Goal: Task Accomplishment & Management: Use online tool/utility

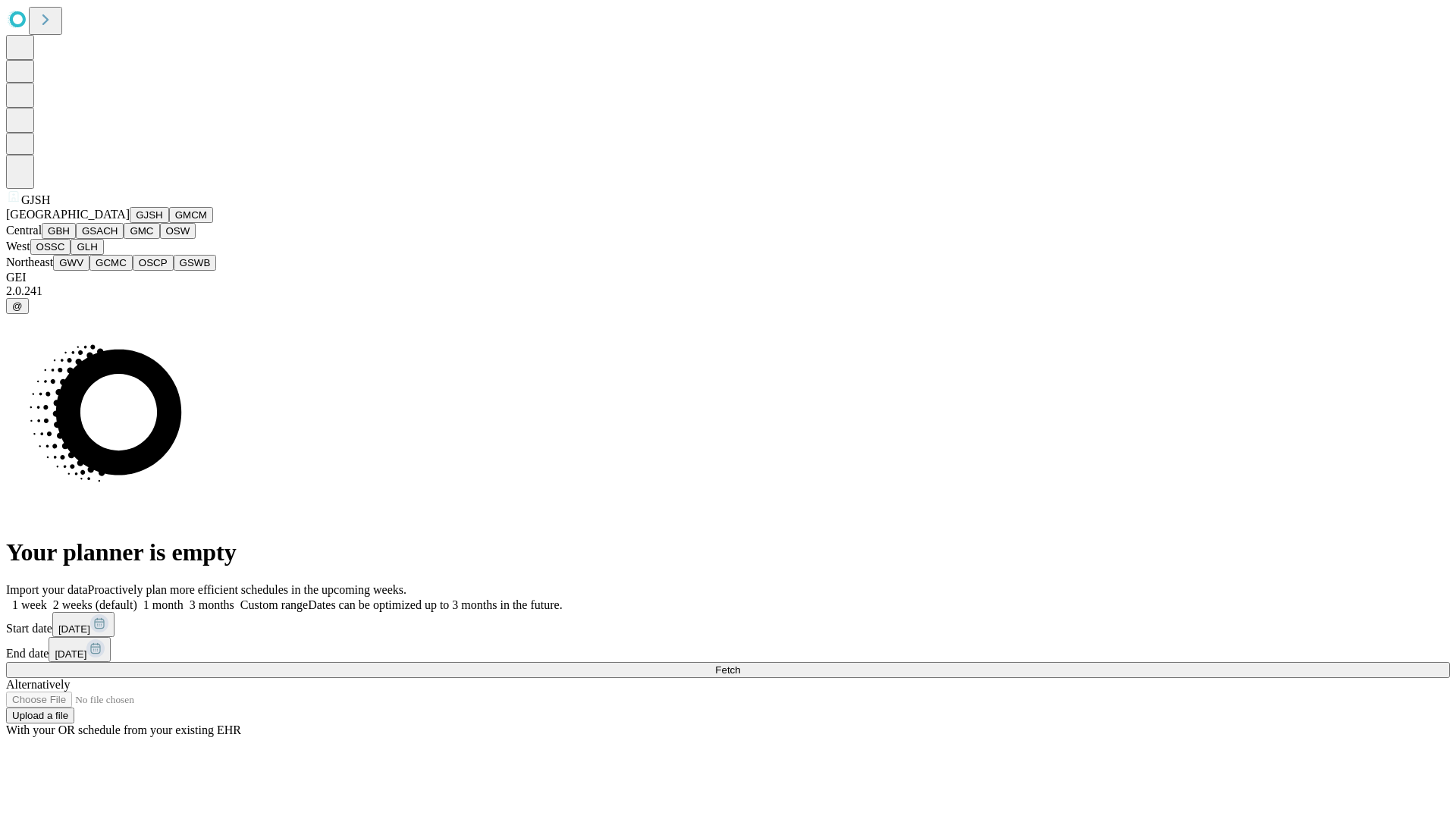
click at [130, 223] on button "GJSH" at bounding box center [149, 215] width 39 height 16
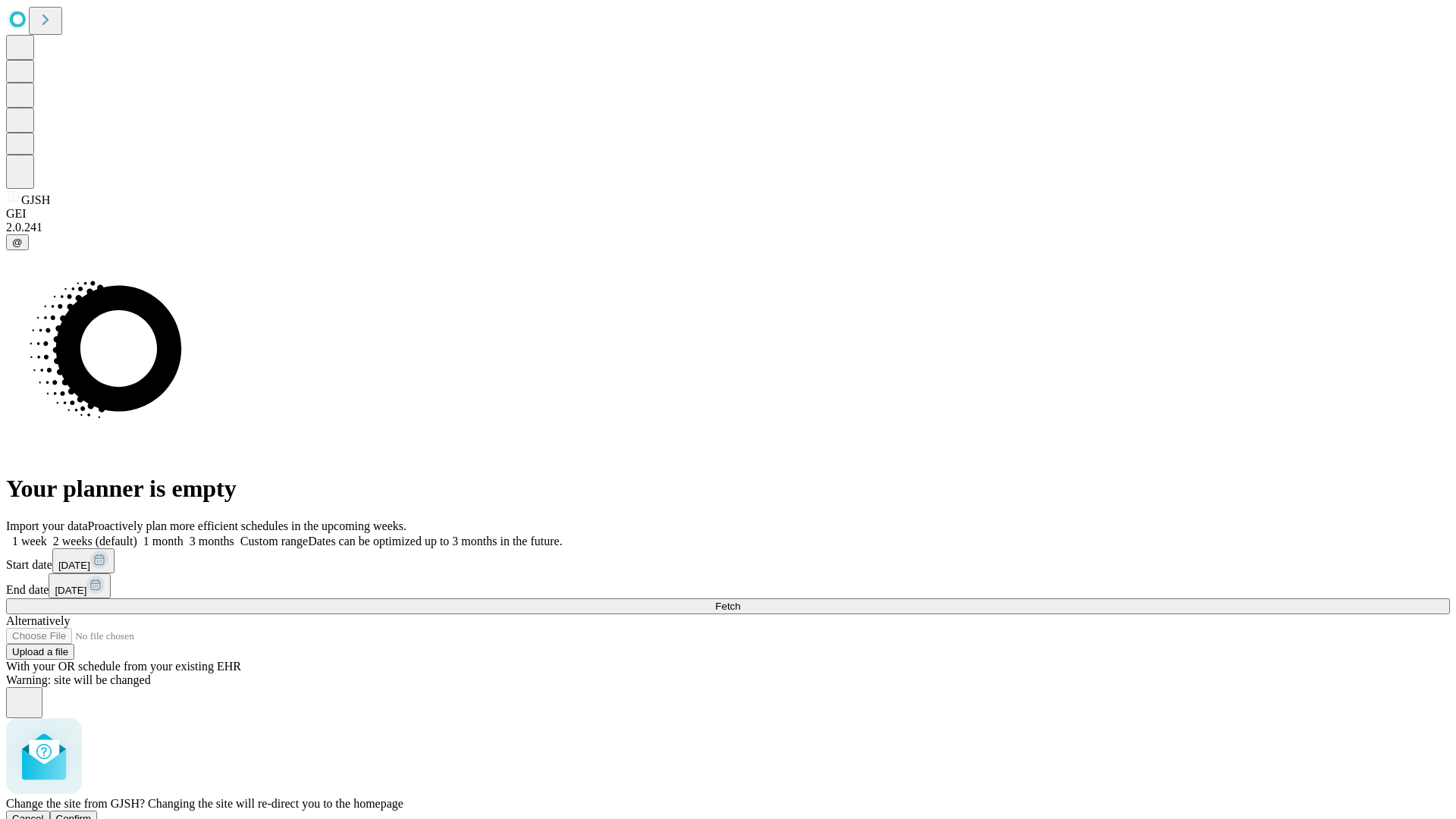
click at [92, 814] on span "Confirm" at bounding box center [74, 819] width 36 height 12
click at [47, 535] on label "1 week" at bounding box center [26, 541] width 41 height 13
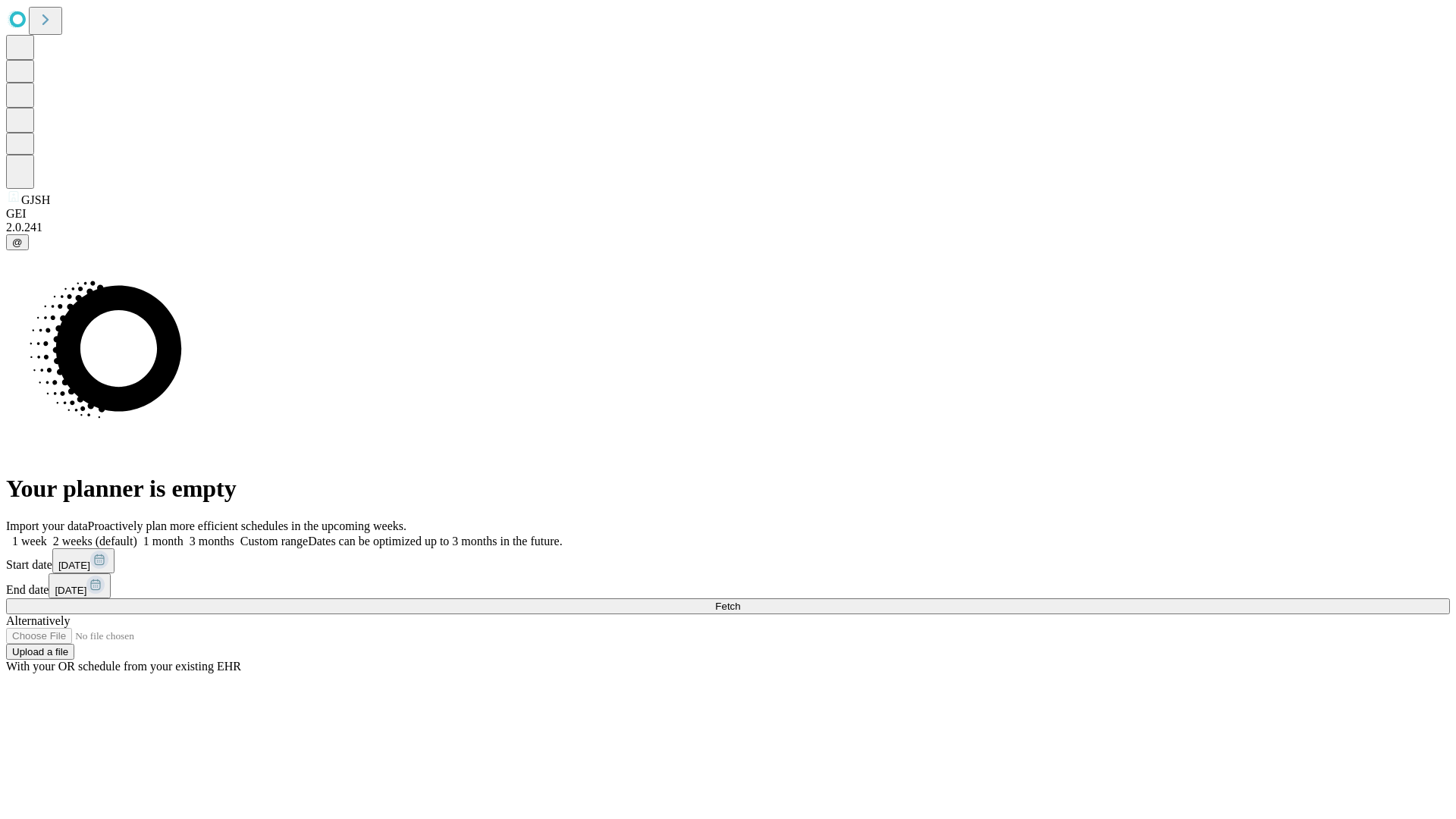
click at [740, 601] on span "Fetch" at bounding box center [728, 607] width 25 height 12
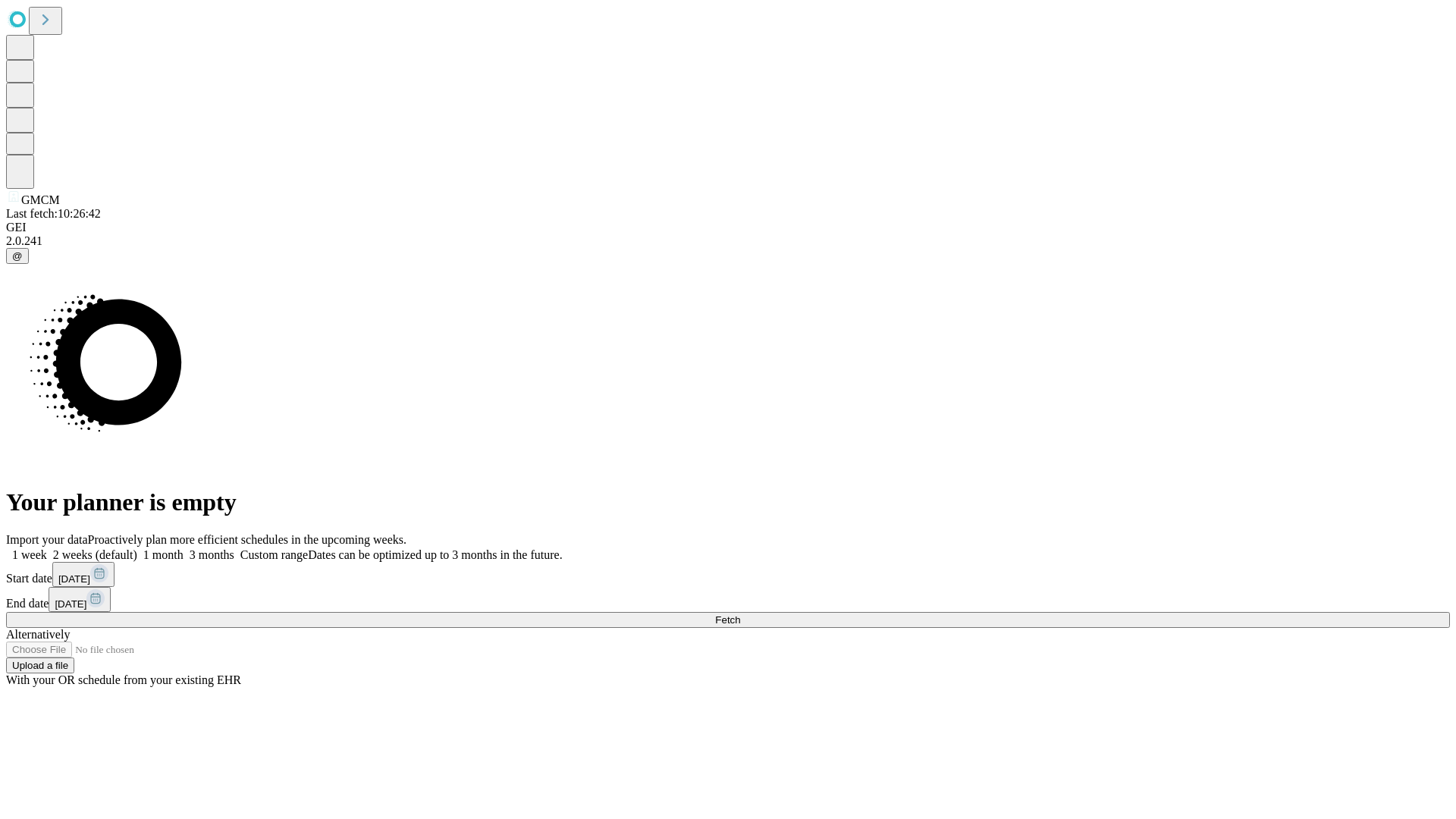
click at [47, 549] on label "1 week" at bounding box center [26, 555] width 41 height 13
click at [740, 614] on span "Fetch" at bounding box center [728, 620] width 25 height 12
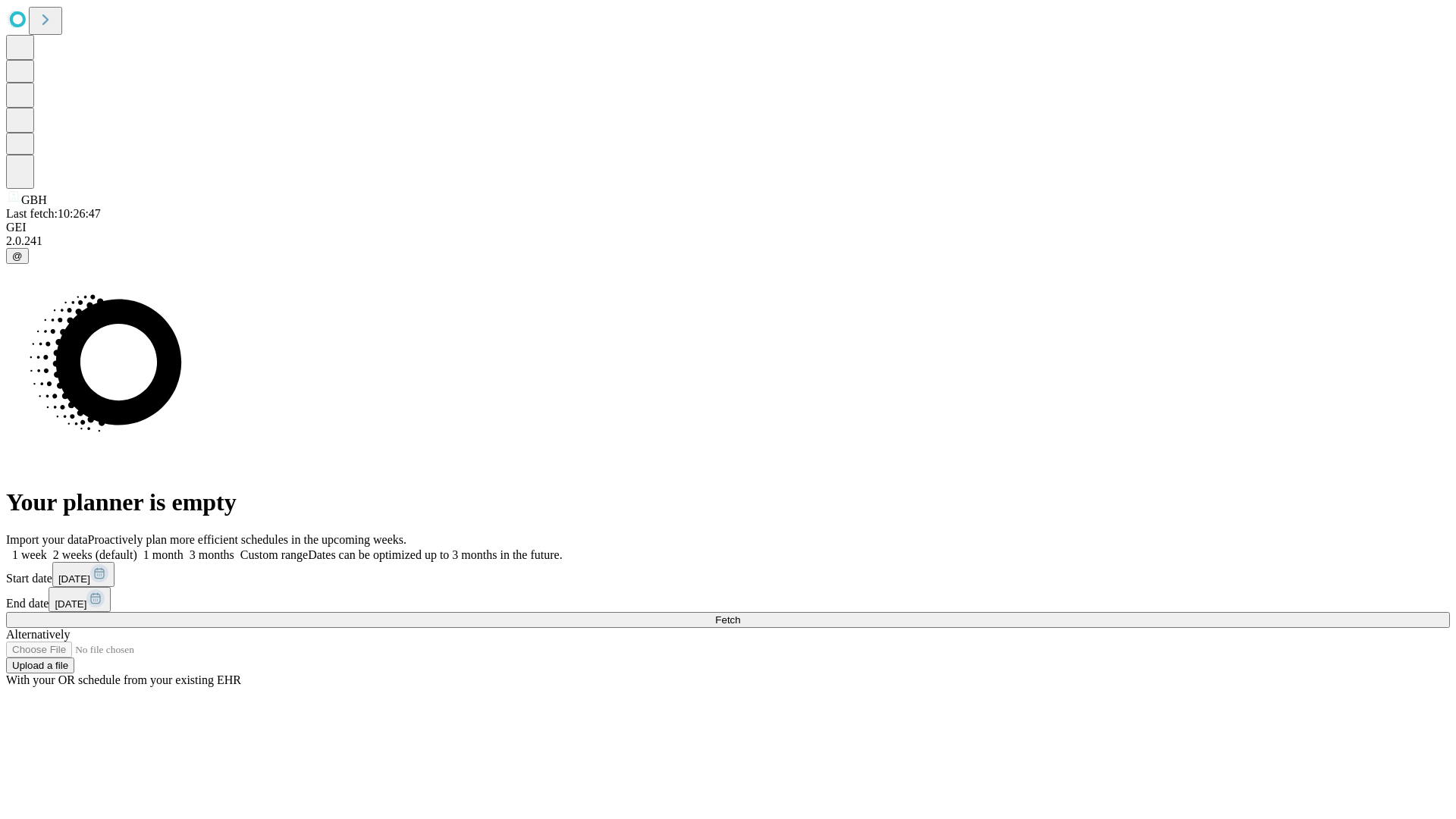
click at [47, 549] on label "1 week" at bounding box center [26, 555] width 41 height 13
click at [740, 614] on span "Fetch" at bounding box center [728, 620] width 25 height 12
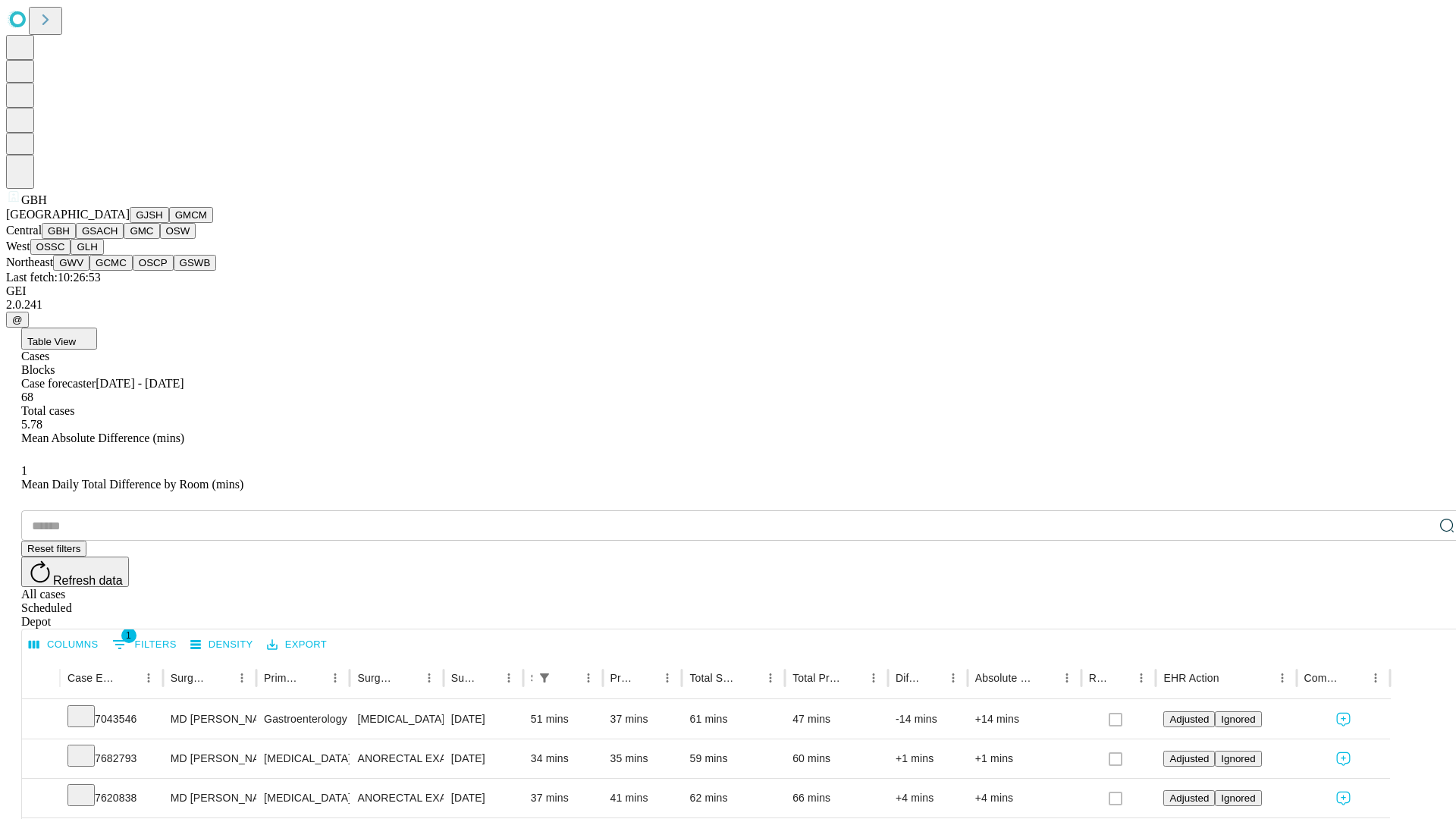
click at [117, 239] on button "GSACH" at bounding box center [100, 231] width 48 height 16
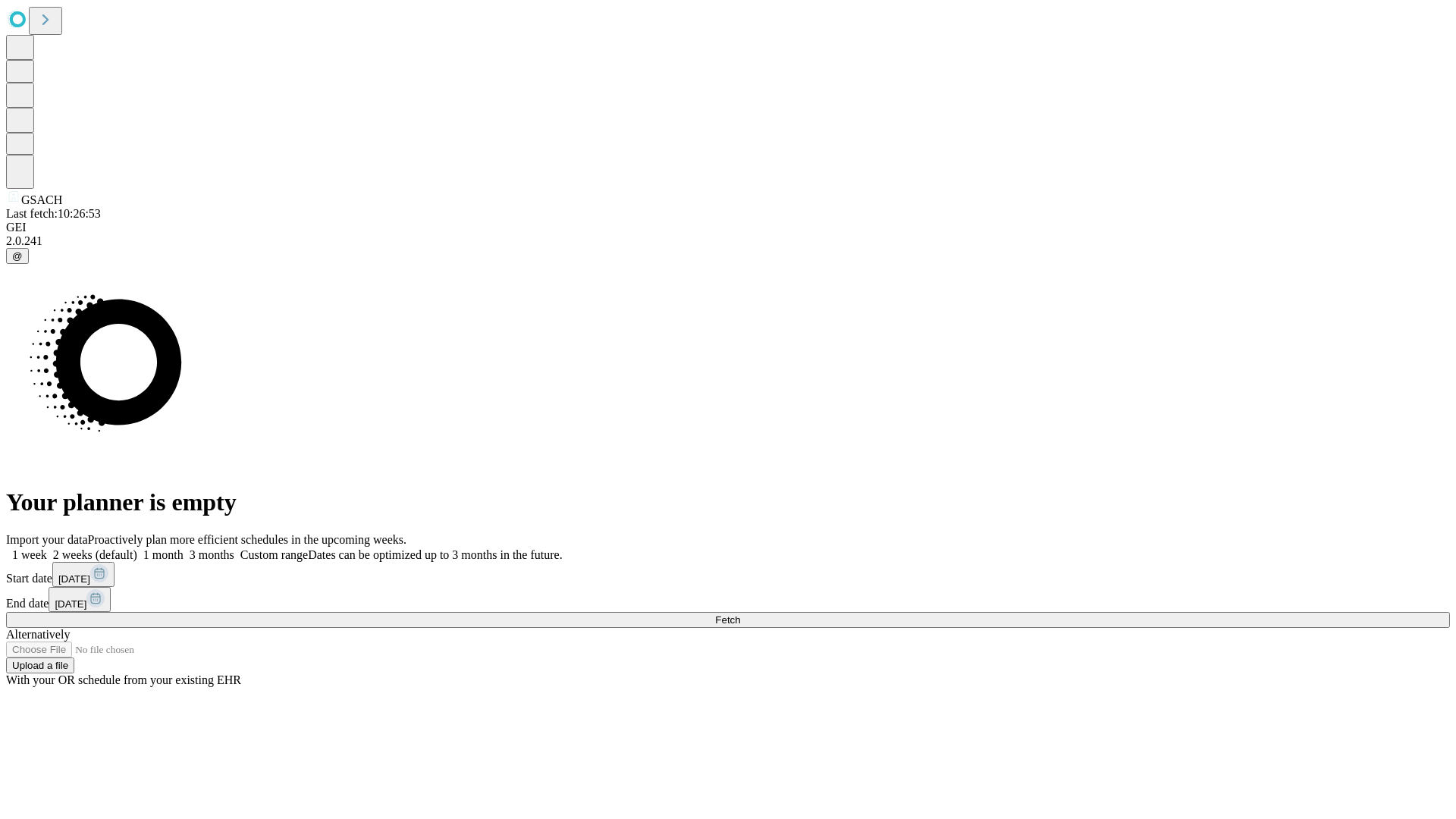
click at [47, 549] on label "1 week" at bounding box center [26, 555] width 41 height 13
click at [740, 614] on span "Fetch" at bounding box center [728, 620] width 25 height 12
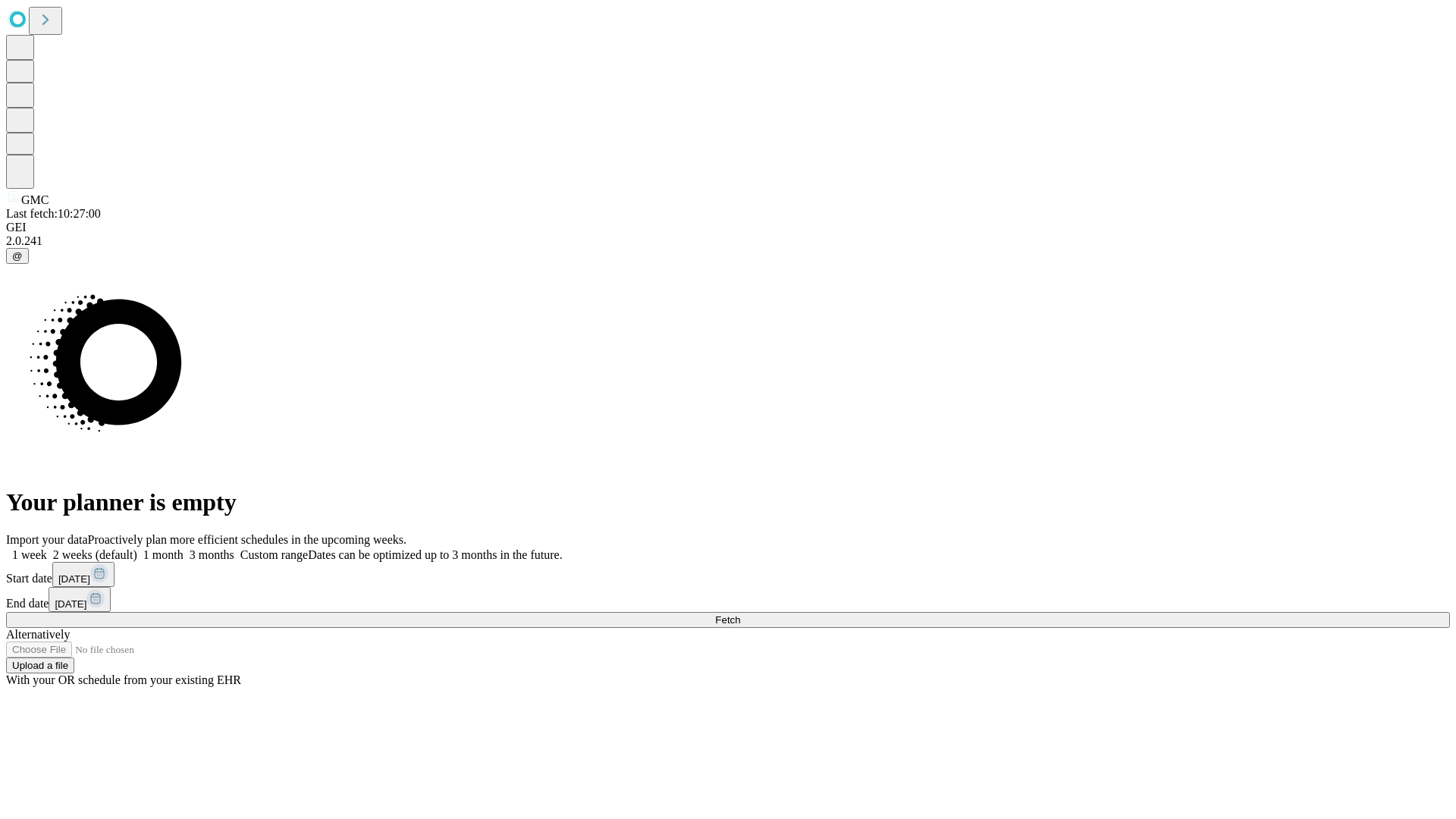
click at [47, 549] on label "1 week" at bounding box center [26, 555] width 41 height 13
click at [740, 614] on span "Fetch" at bounding box center [728, 620] width 25 height 12
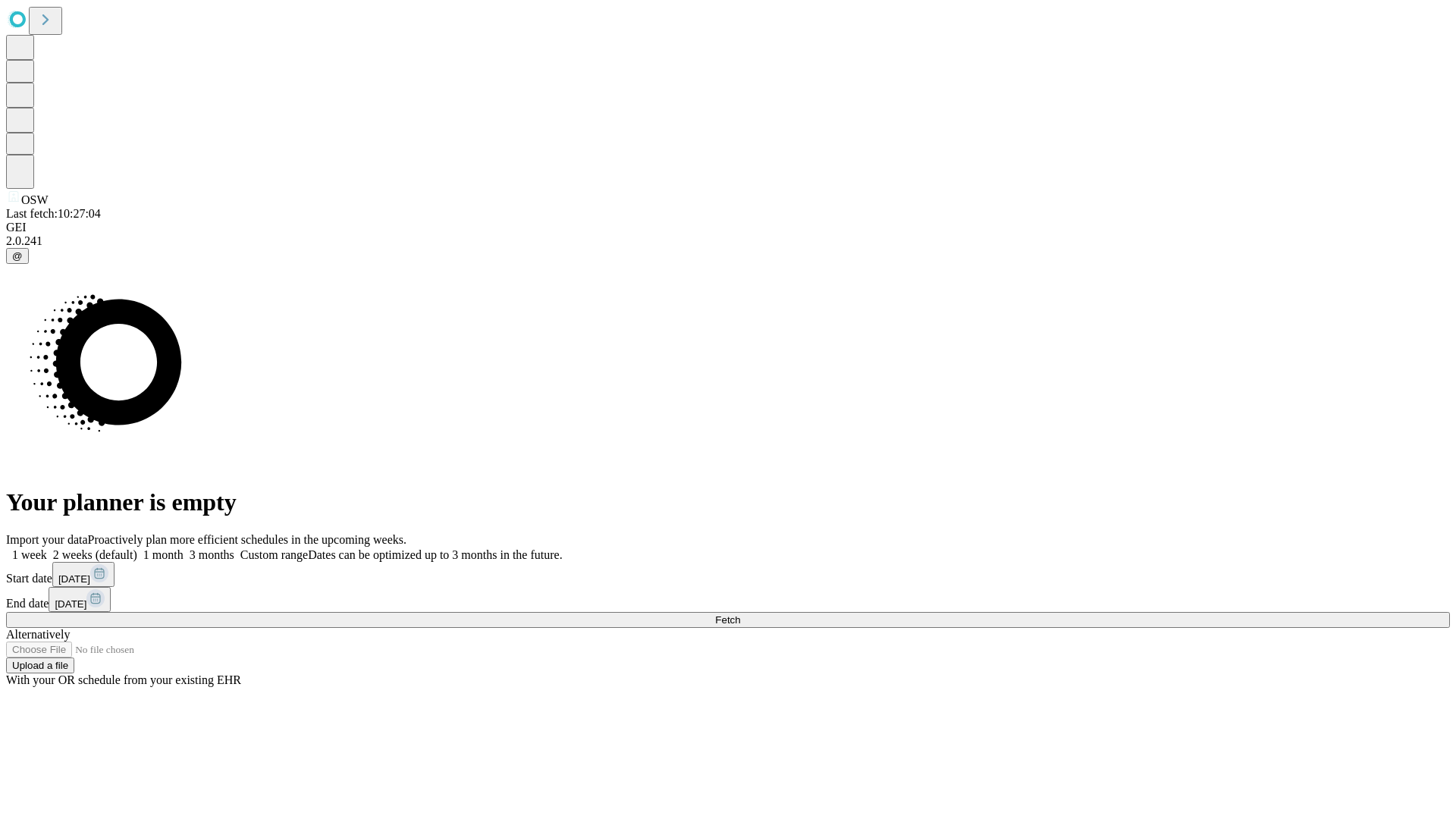
click at [47, 549] on label "1 week" at bounding box center [26, 555] width 41 height 13
click at [740, 614] on span "Fetch" at bounding box center [728, 620] width 25 height 12
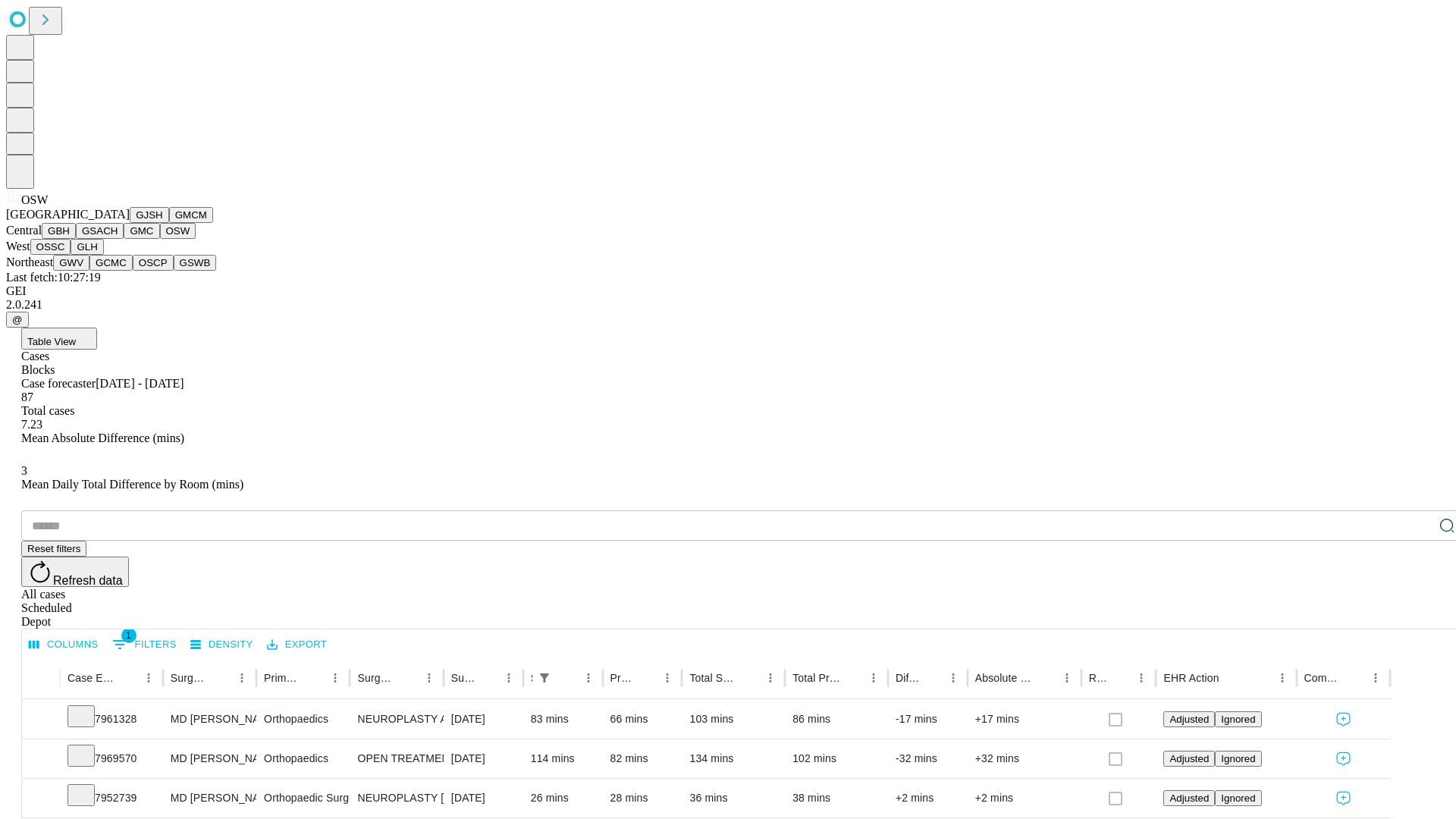
click at [71, 255] on button "OSSC" at bounding box center [50, 246] width 41 height 16
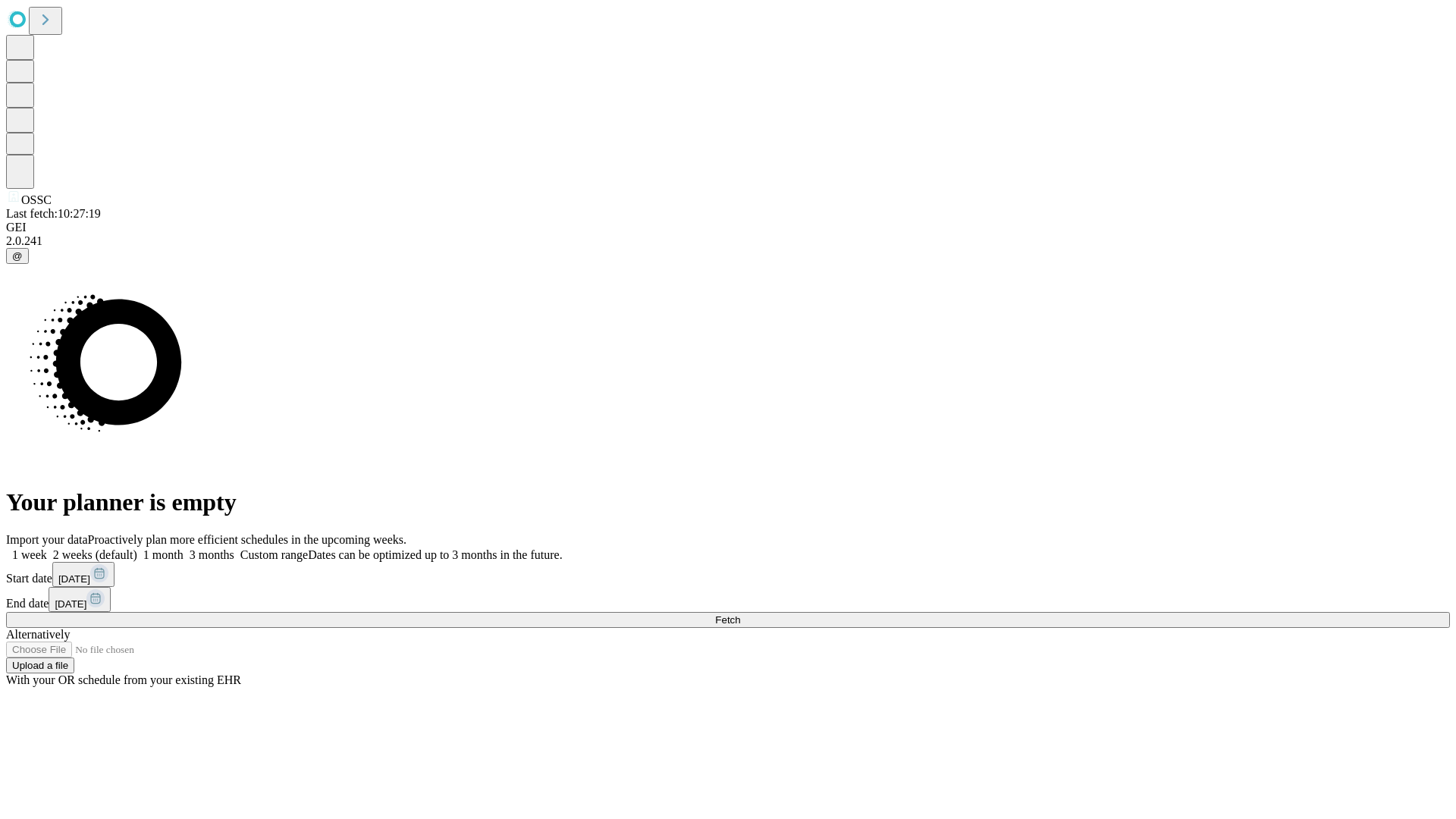
click at [47, 549] on label "1 week" at bounding box center [26, 555] width 41 height 13
click at [740, 614] on span "Fetch" at bounding box center [728, 620] width 25 height 12
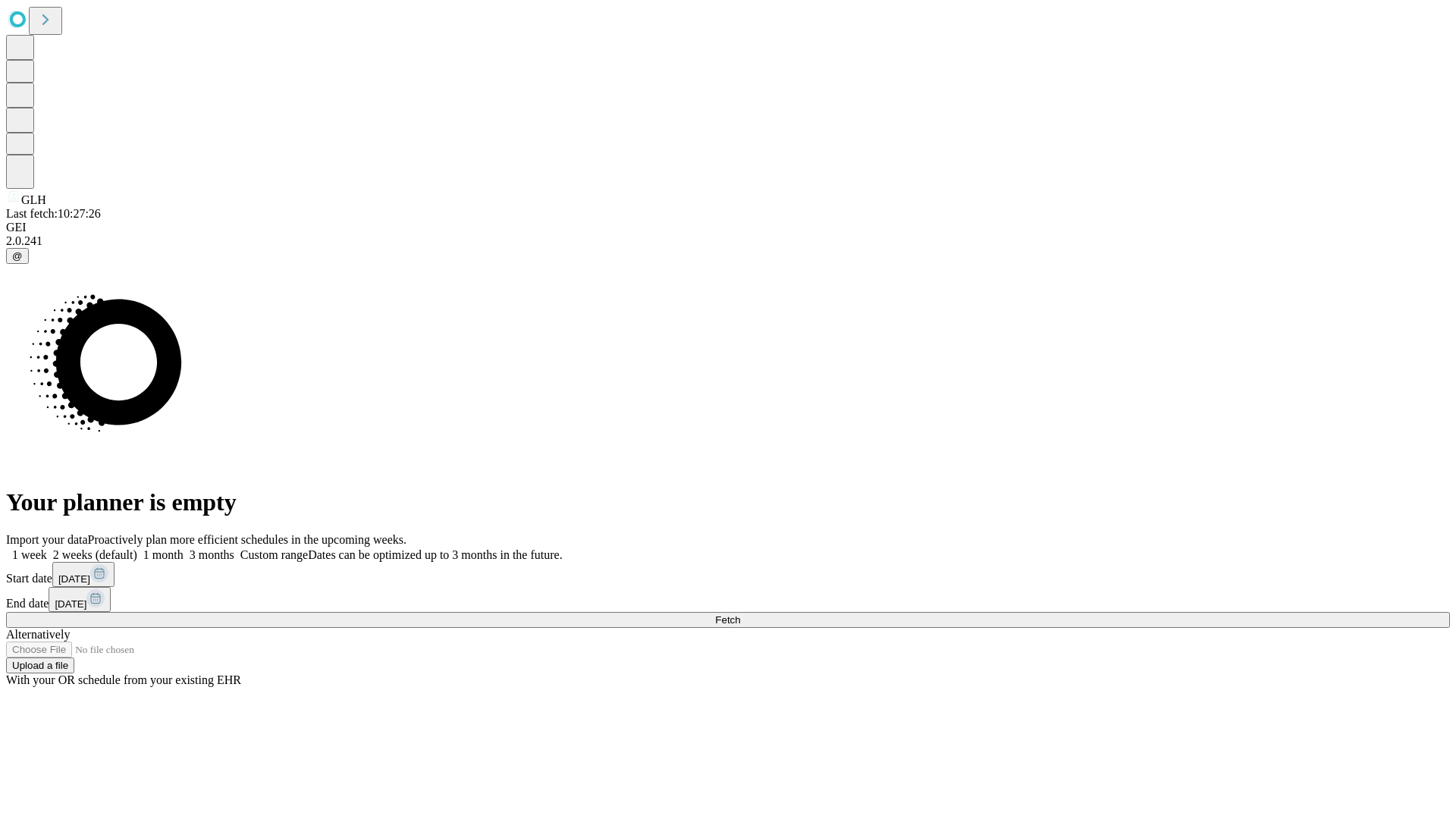
click at [47, 549] on label "1 week" at bounding box center [26, 555] width 41 height 13
click at [740, 614] on span "Fetch" at bounding box center [728, 620] width 25 height 12
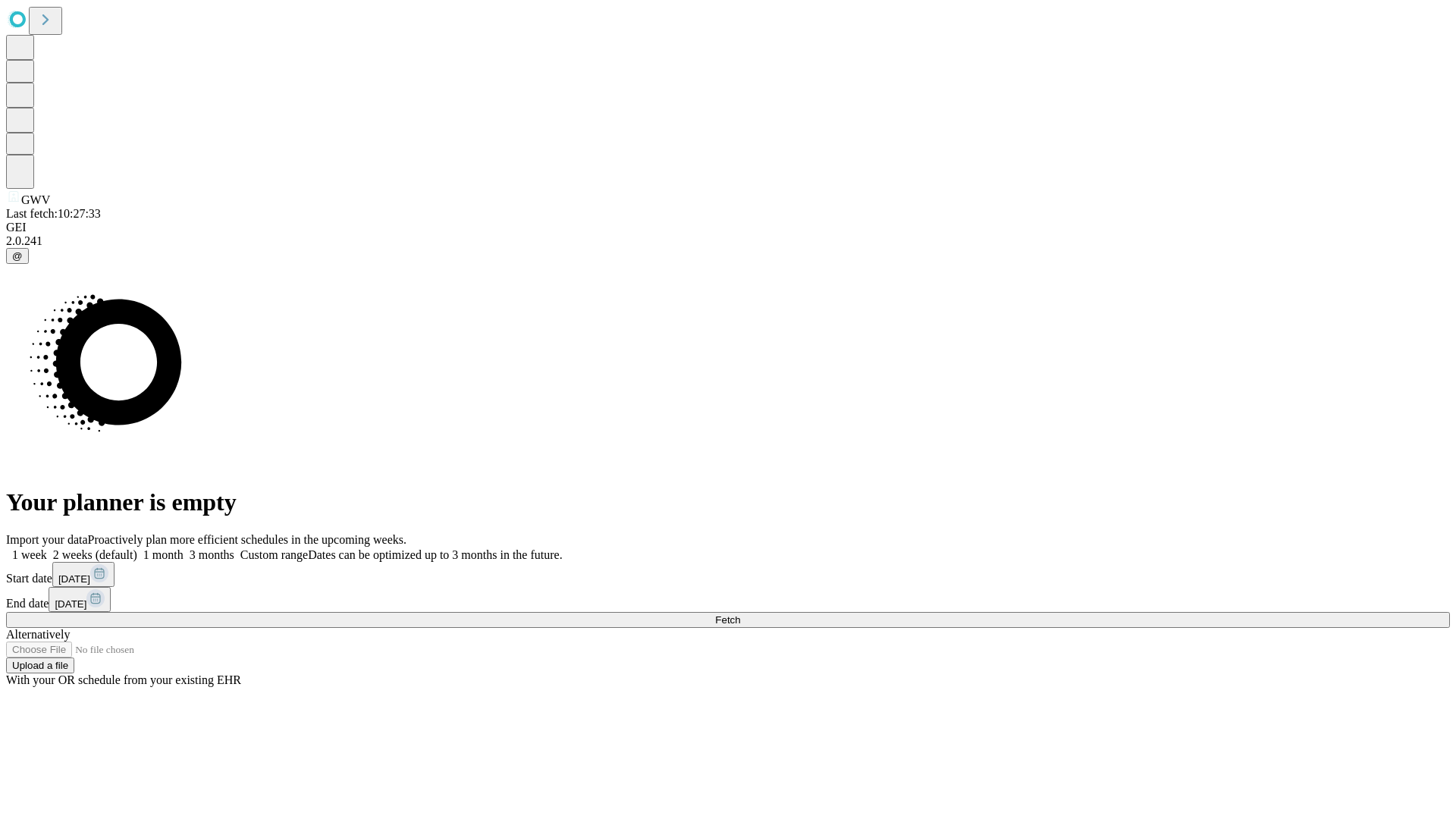
click at [740, 614] on span "Fetch" at bounding box center [728, 620] width 25 height 12
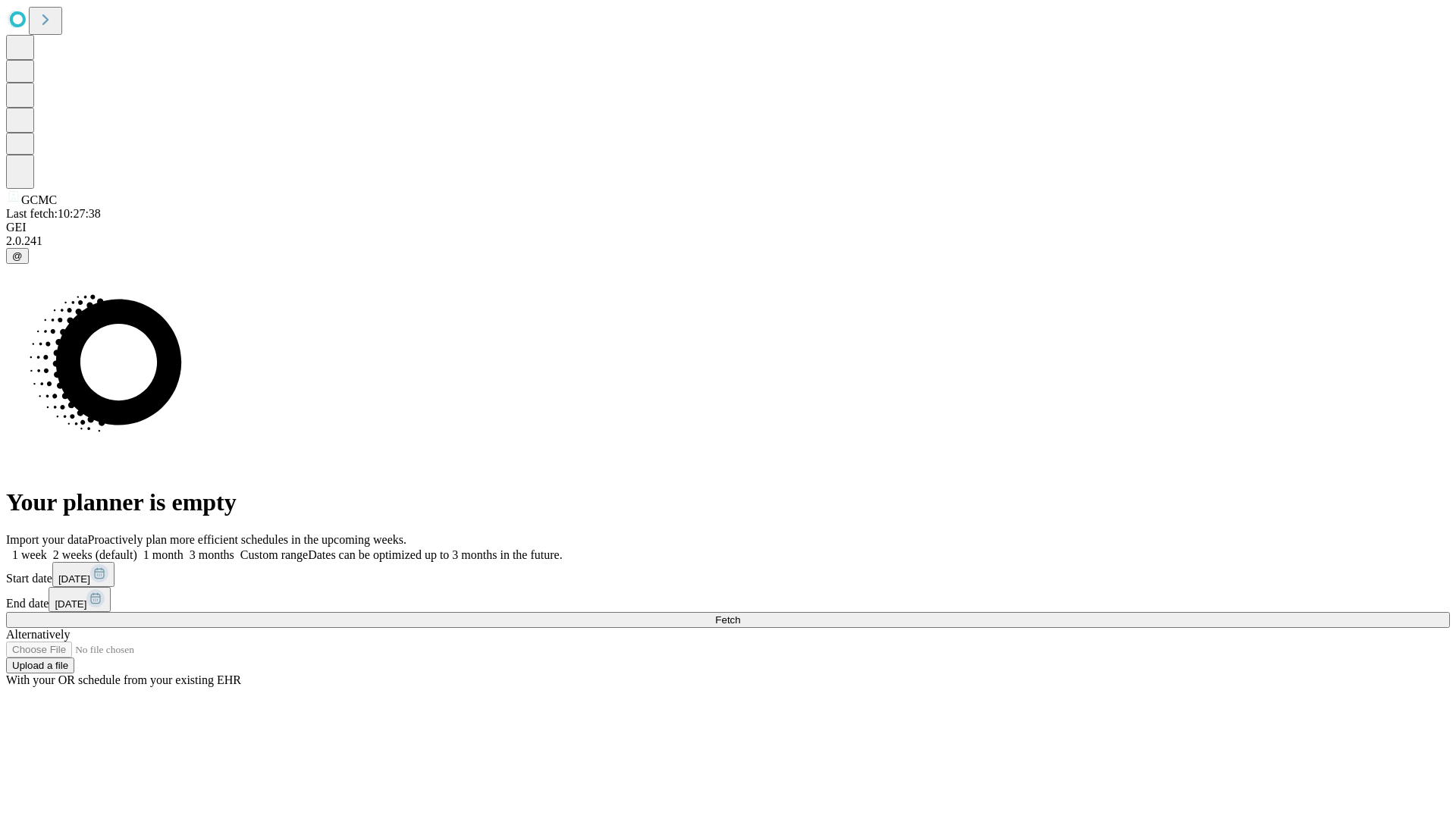
click at [47, 549] on label "1 week" at bounding box center [26, 555] width 41 height 13
click at [740, 614] on span "Fetch" at bounding box center [728, 620] width 25 height 12
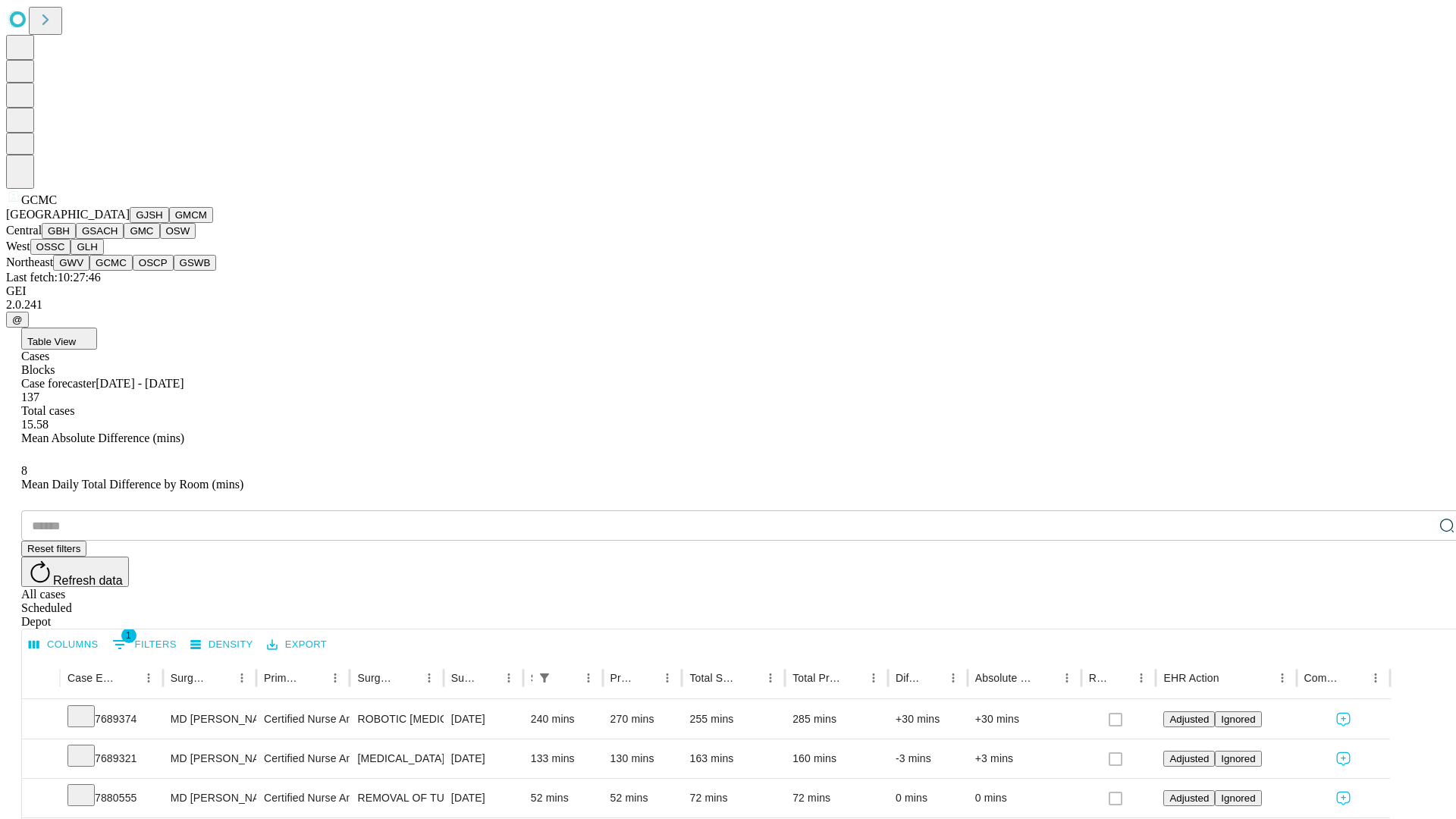
click at [133, 271] on button "OSCP" at bounding box center [153, 263] width 41 height 16
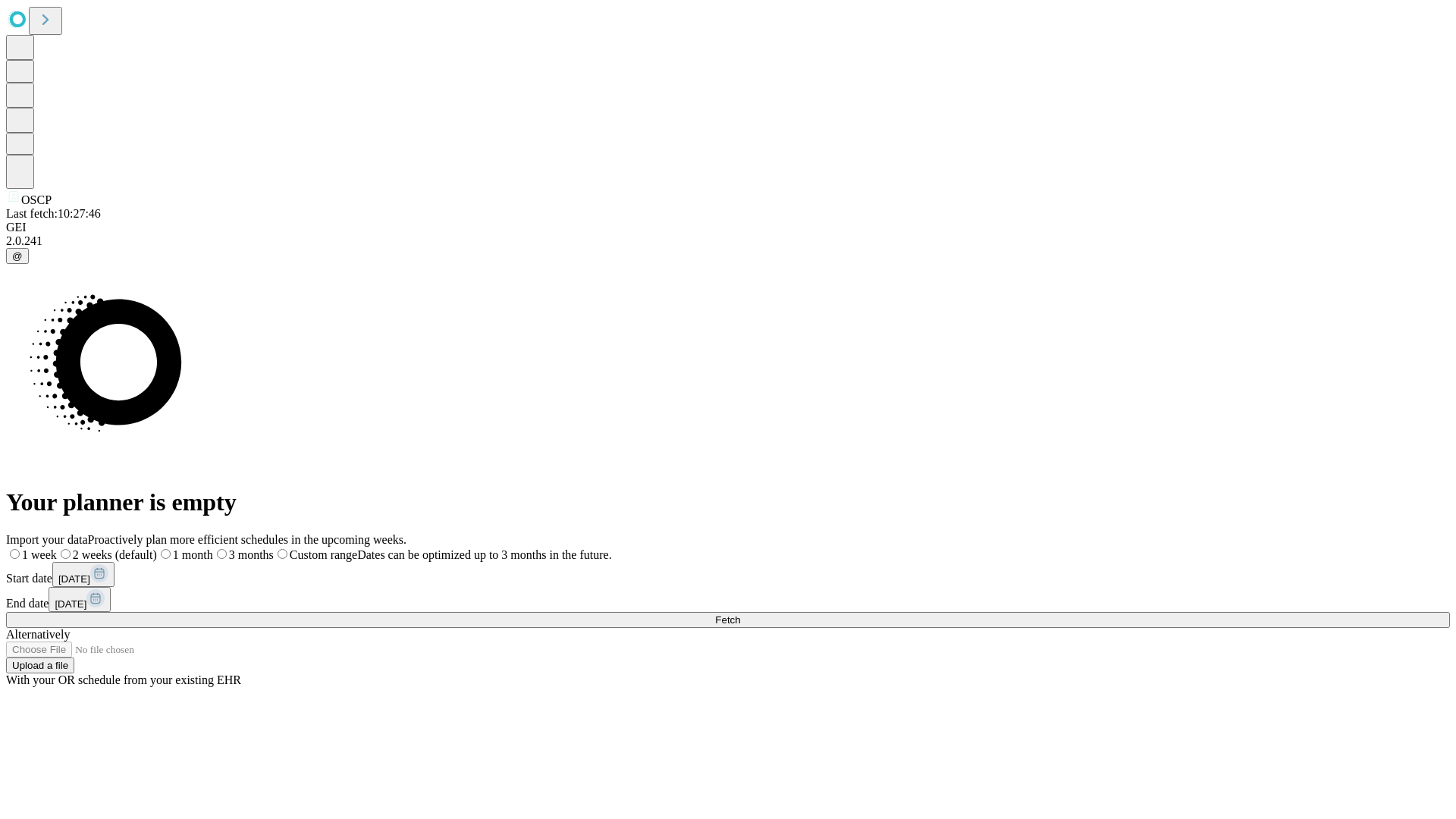
click at [57, 549] on label "1 week" at bounding box center [32, 555] width 51 height 13
click at [740, 614] on span "Fetch" at bounding box center [728, 620] width 25 height 12
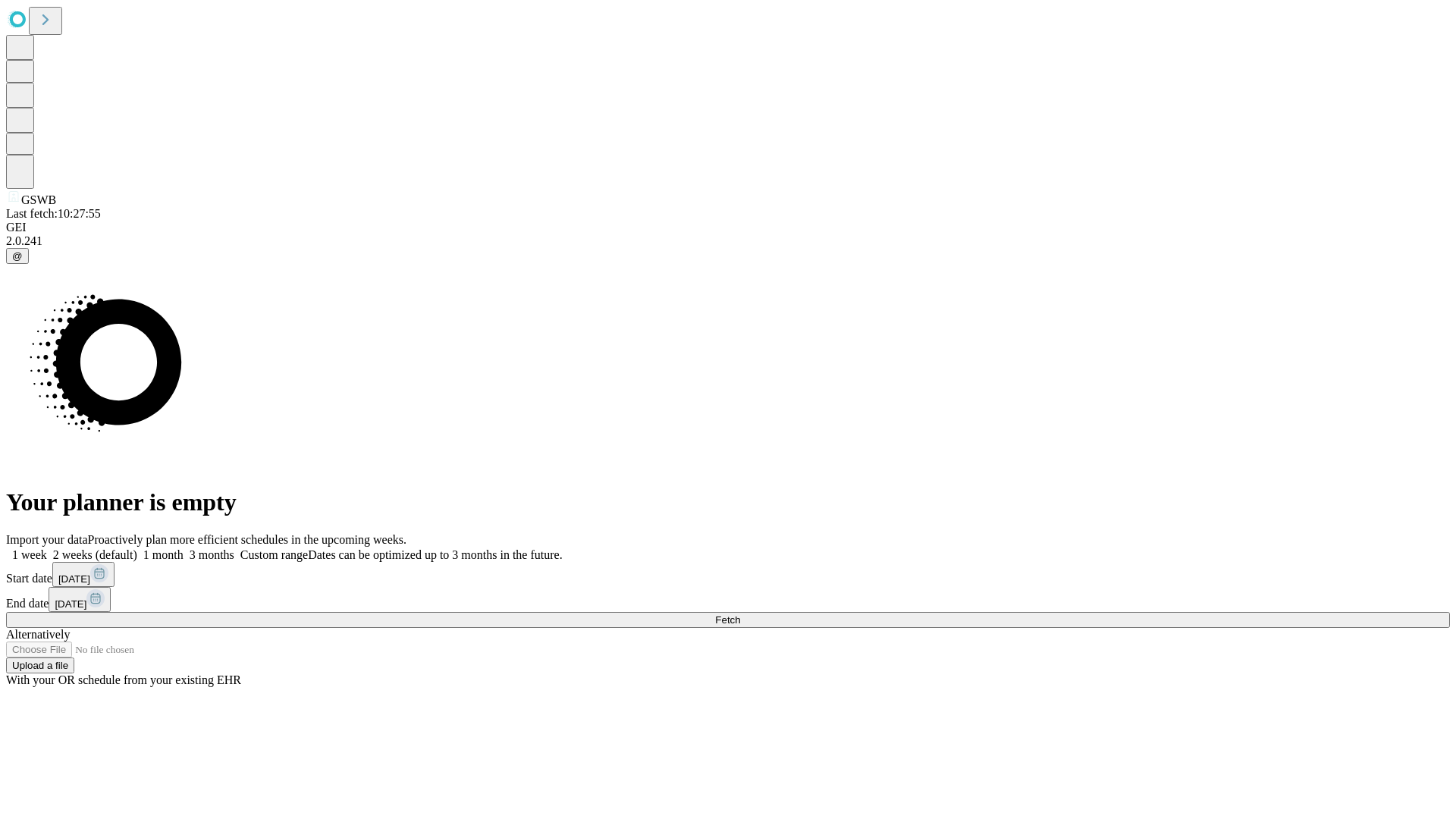
click at [47, 549] on label "1 week" at bounding box center [26, 555] width 41 height 13
click at [740, 614] on span "Fetch" at bounding box center [728, 620] width 25 height 12
